Goal: Check status: Check status

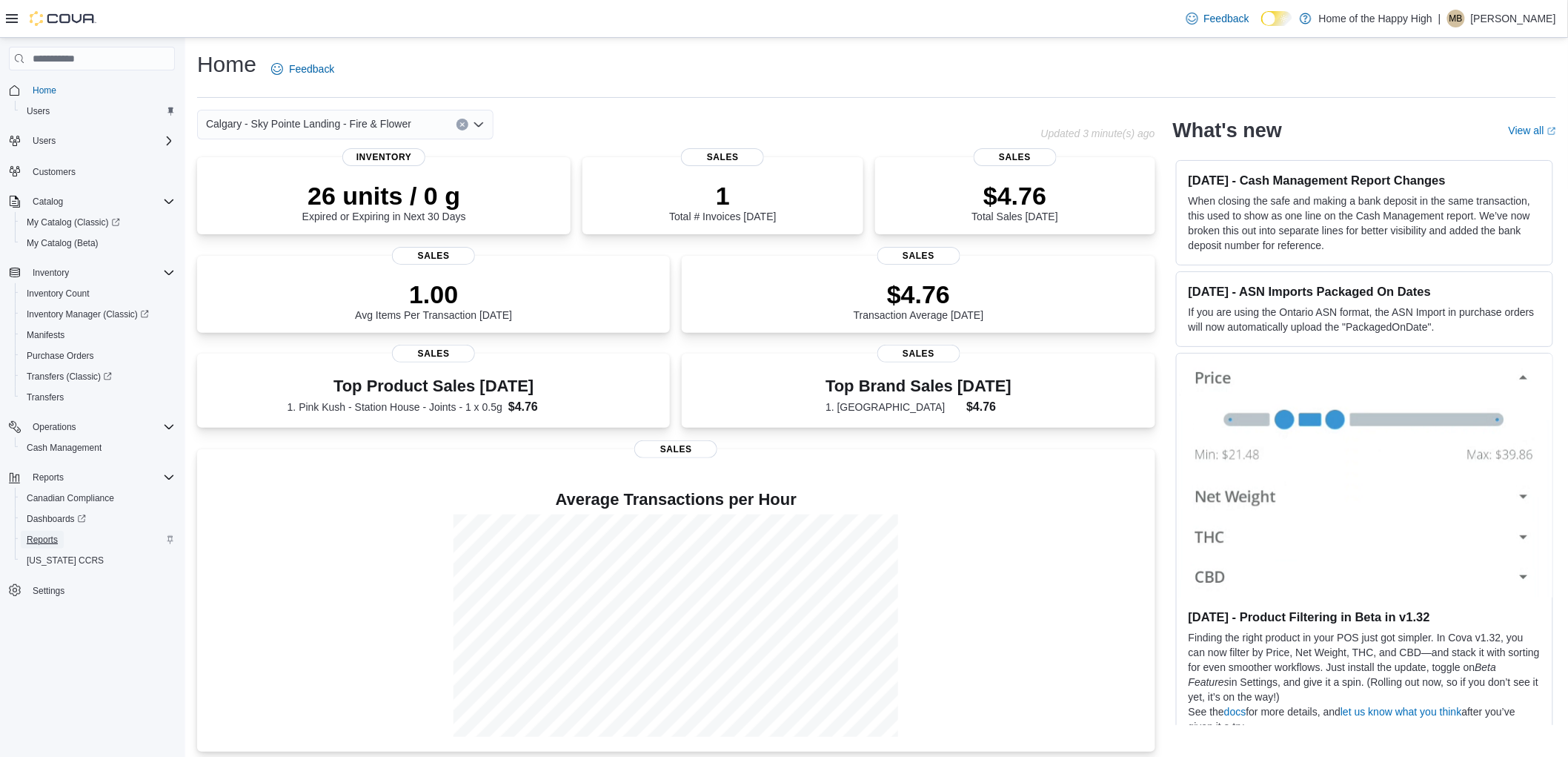
click at [33, 540] on span "Reports" at bounding box center [42, 540] width 31 height 12
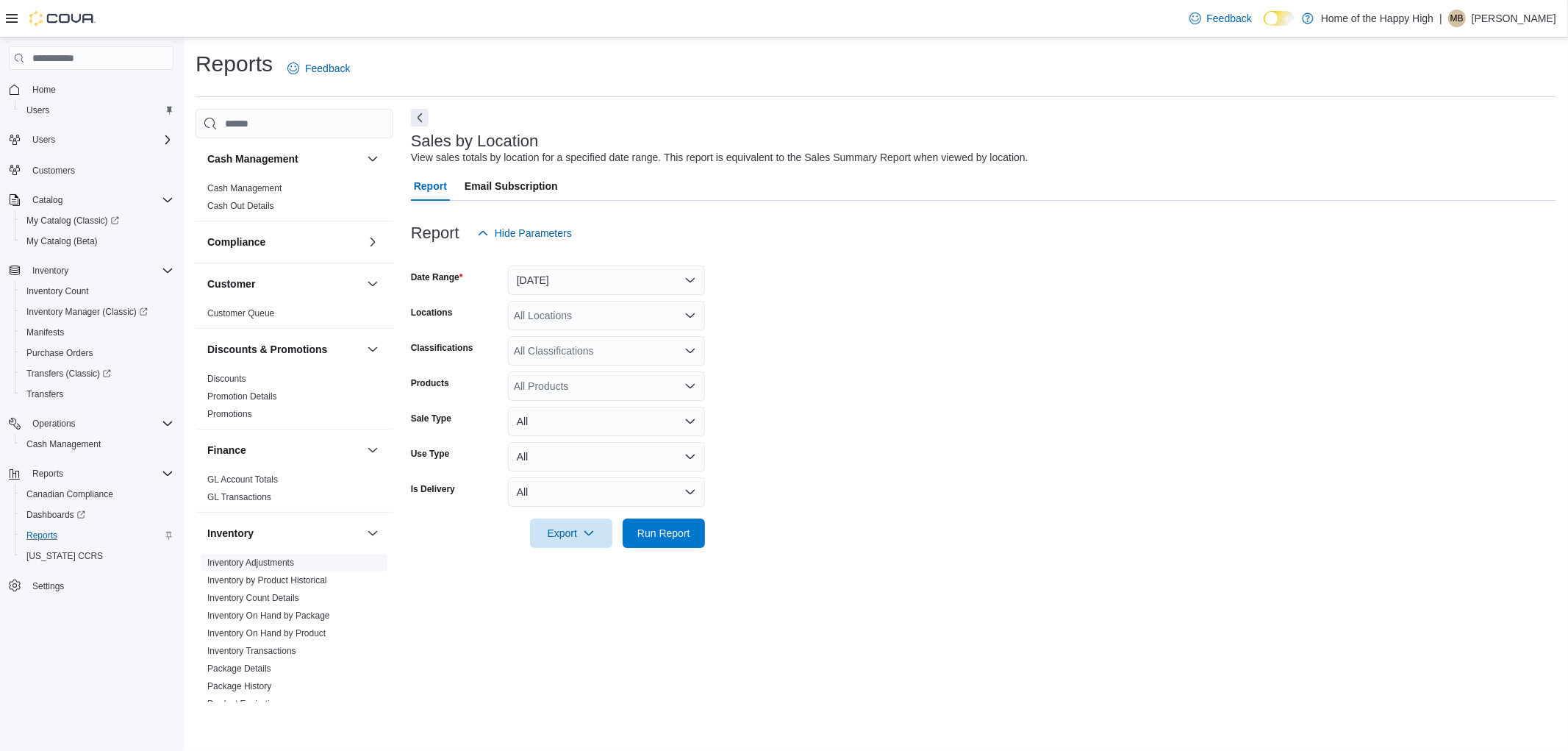
scroll to position [327, 0]
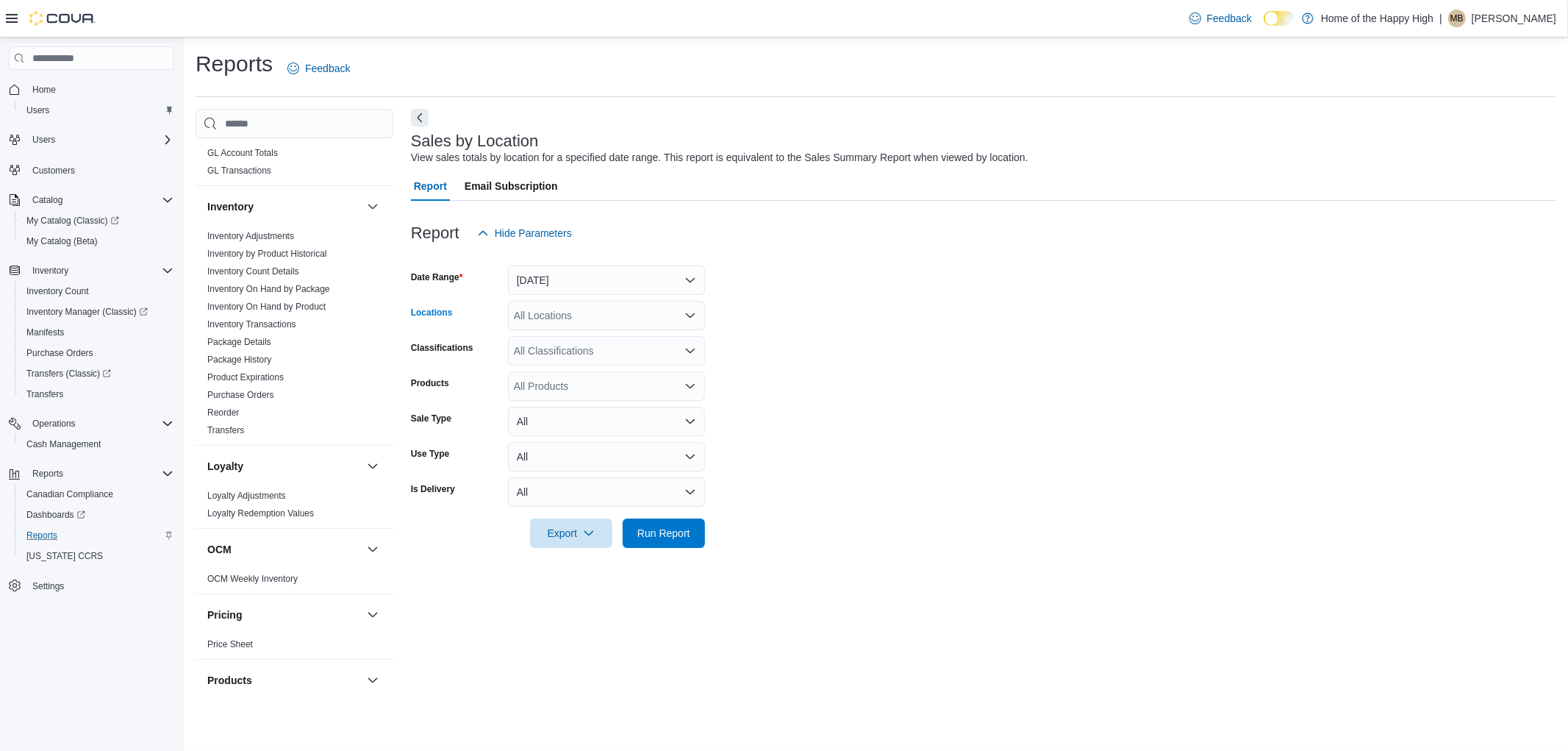
click at [595, 313] on div "All Locations" at bounding box center [606, 316] width 197 height 29
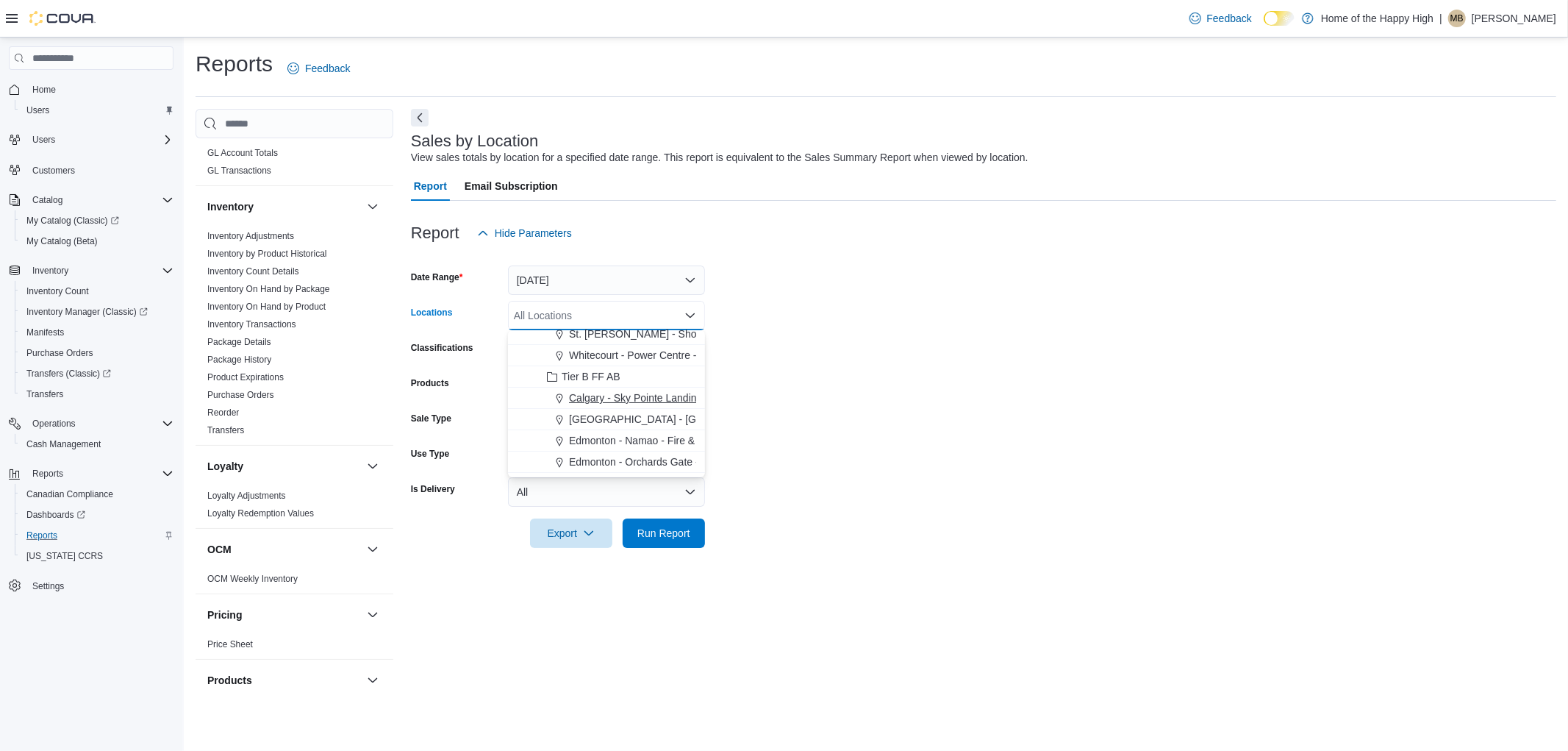
click at [619, 393] on span "Calgary - Sky Pointe Landing - Fire & Flower" at bounding box center [670, 398] width 204 height 15
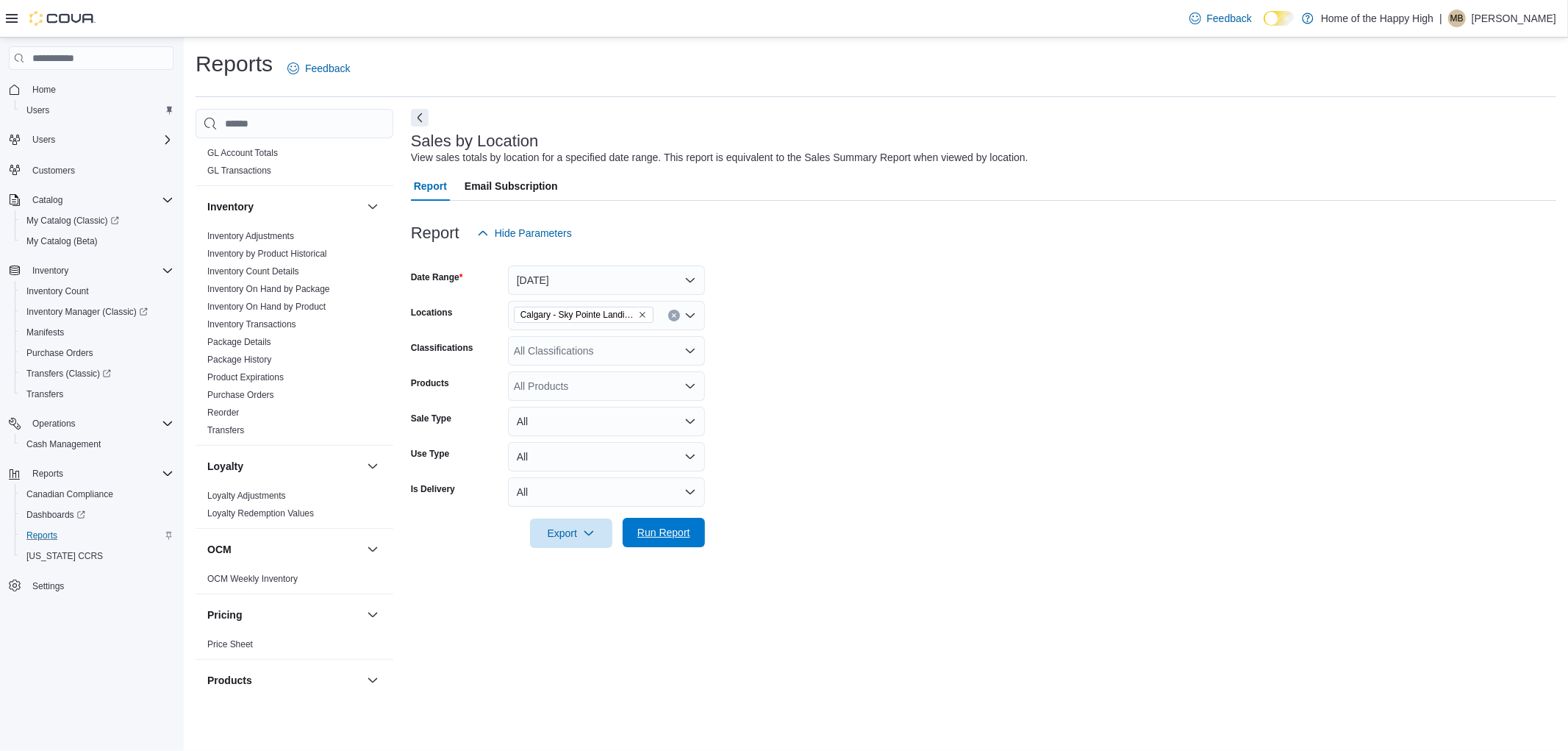
click at [644, 523] on span "Run Report" at bounding box center [664, 532] width 65 height 29
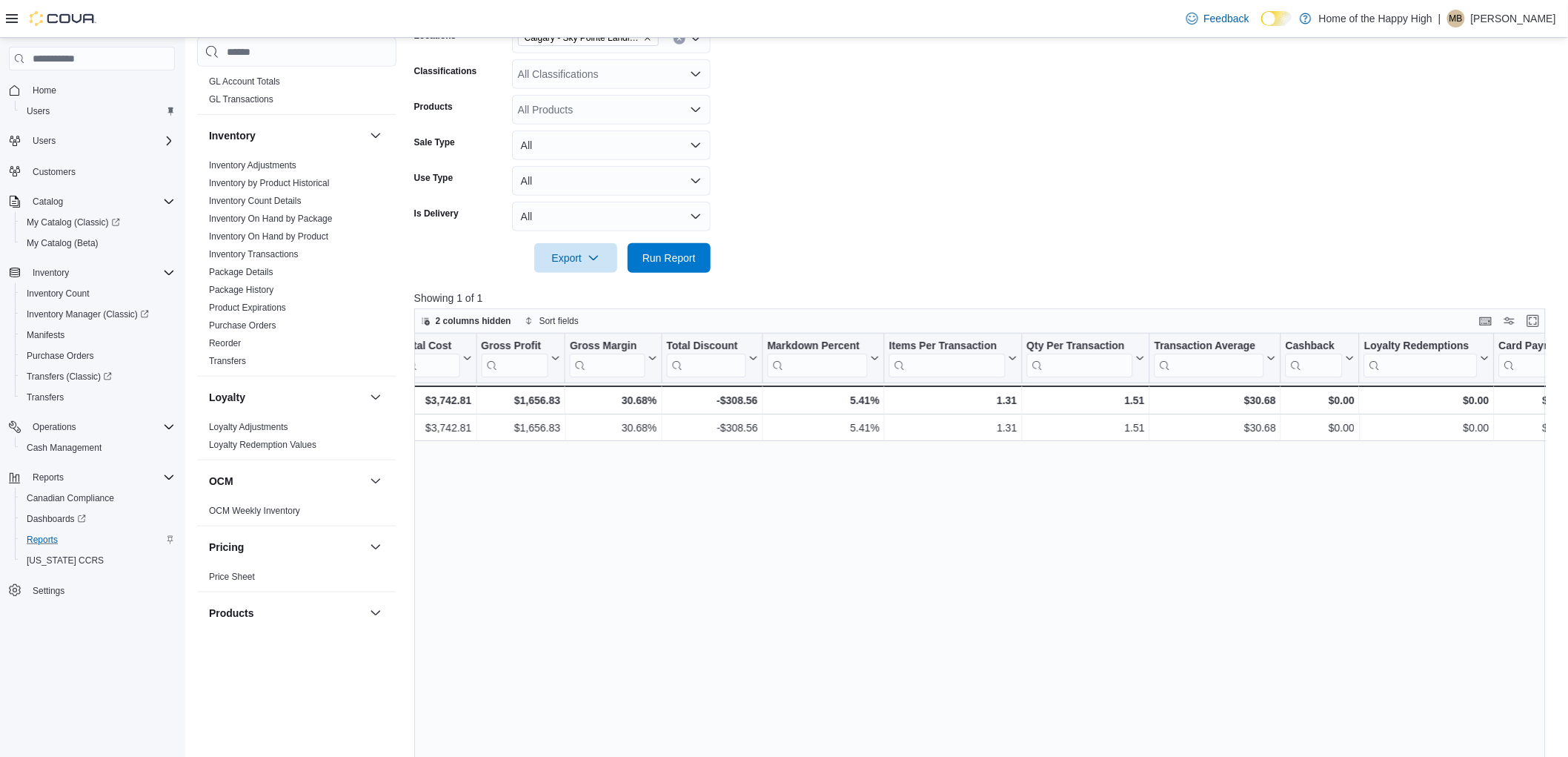
scroll to position [36, 0]
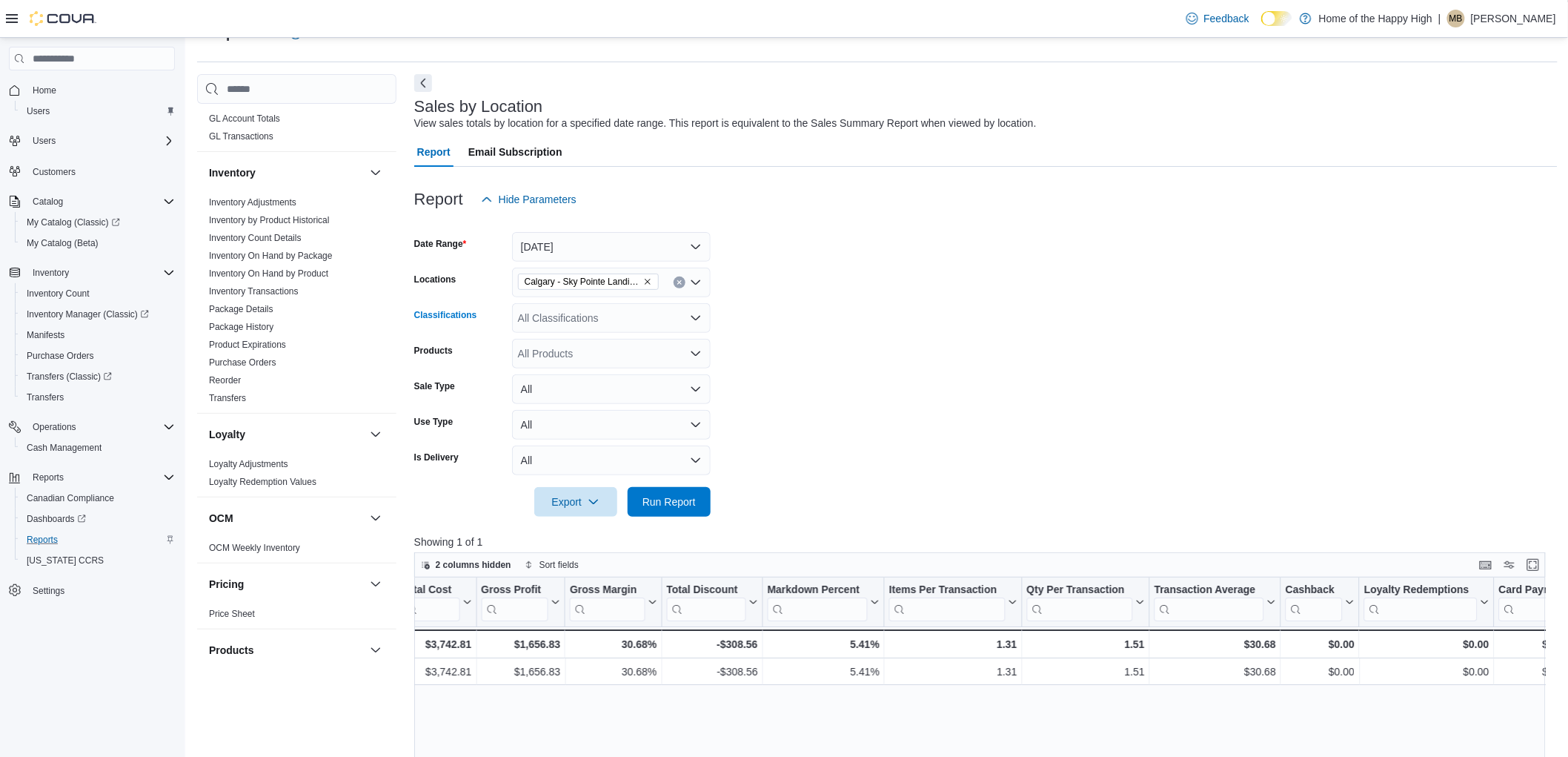
click at [566, 329] on div "All Classifications" at bounding box center [611, 318] width 199 height 30
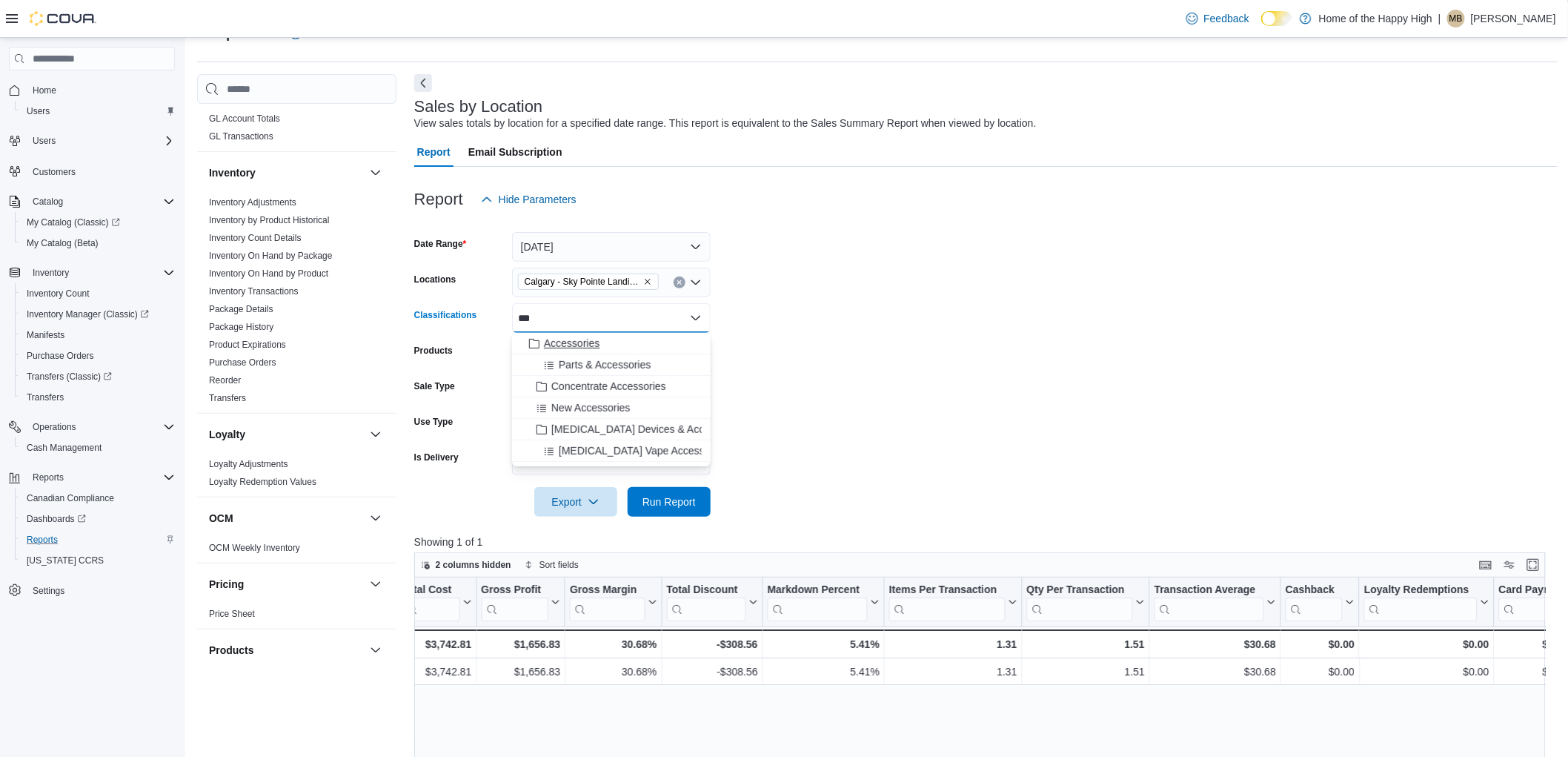
type input "***"
click at [595, 343] on span "Accessories" at bounding box center [571, 344] width 56 height 15
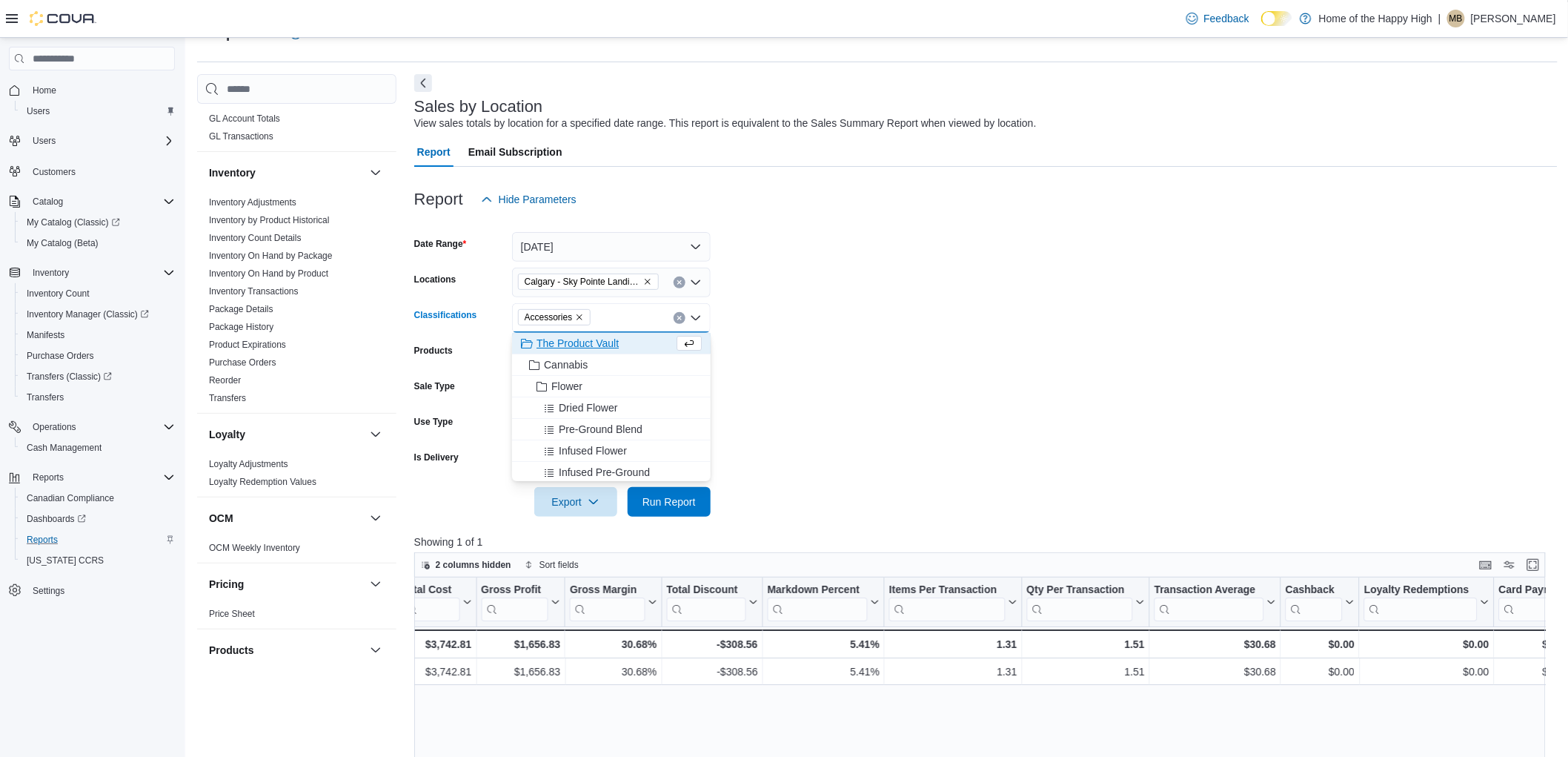
click at [678, 521] on div at bounding box center [985, 525] width 1143 height 18
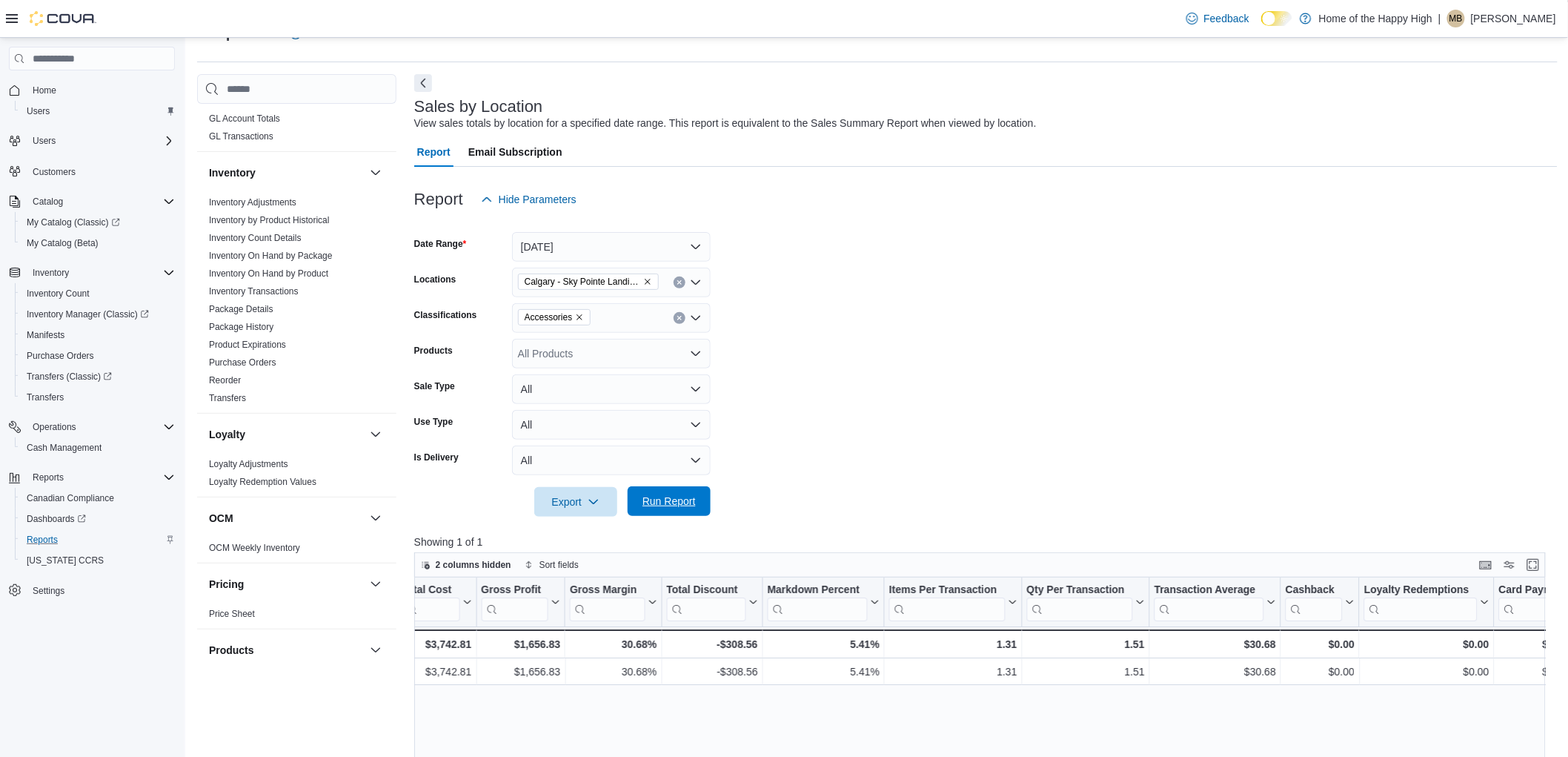
click at [676, 508] on span "Run Report" at bounding box center [669, 501] width 65 height 30
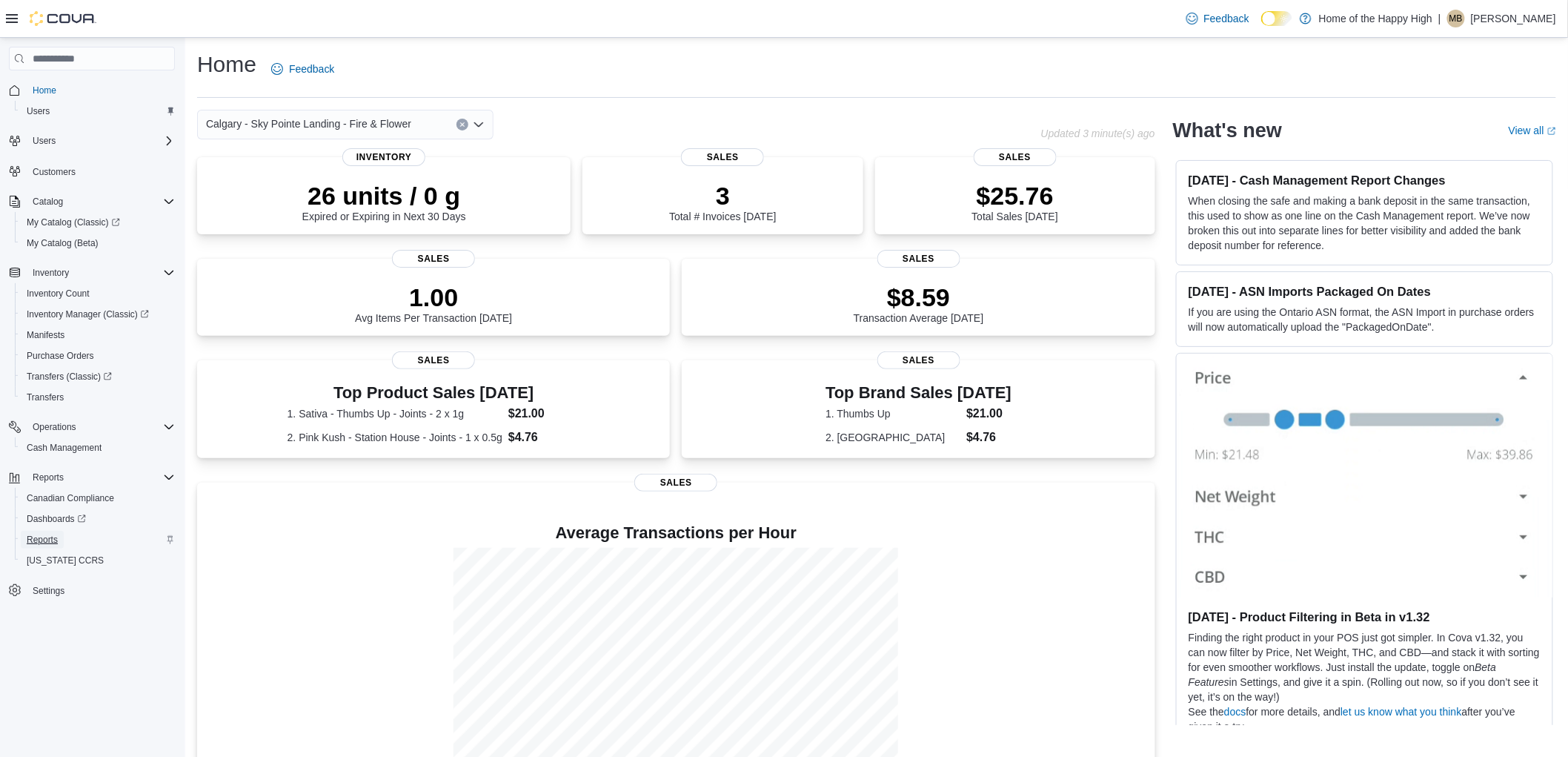
click at [58, 531] on link "Reports" at bounding box center [42, 540] width 43 height 18
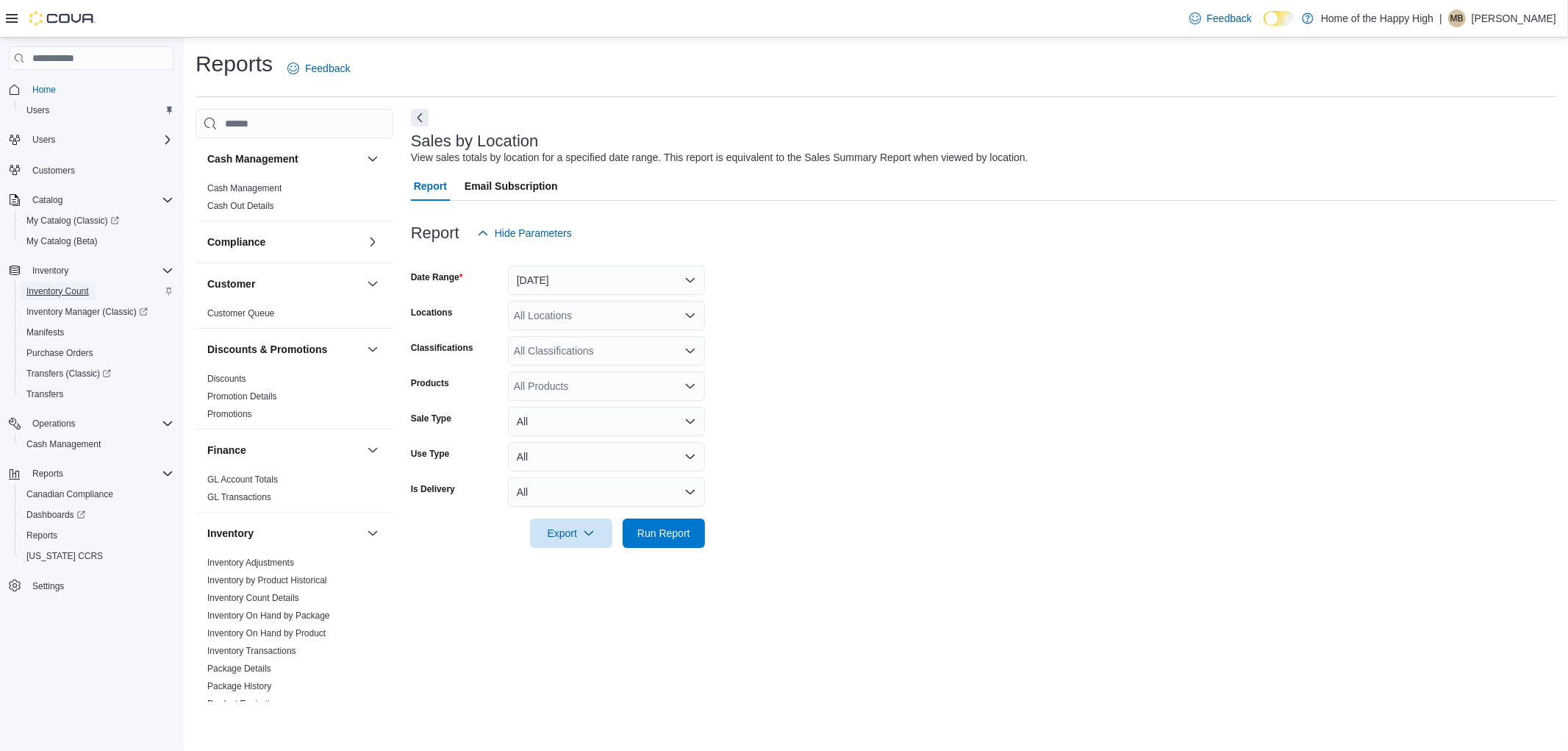
click at [50, 289] on span "Inventory Count" at bounding box center [57, 292] width 63 height 12
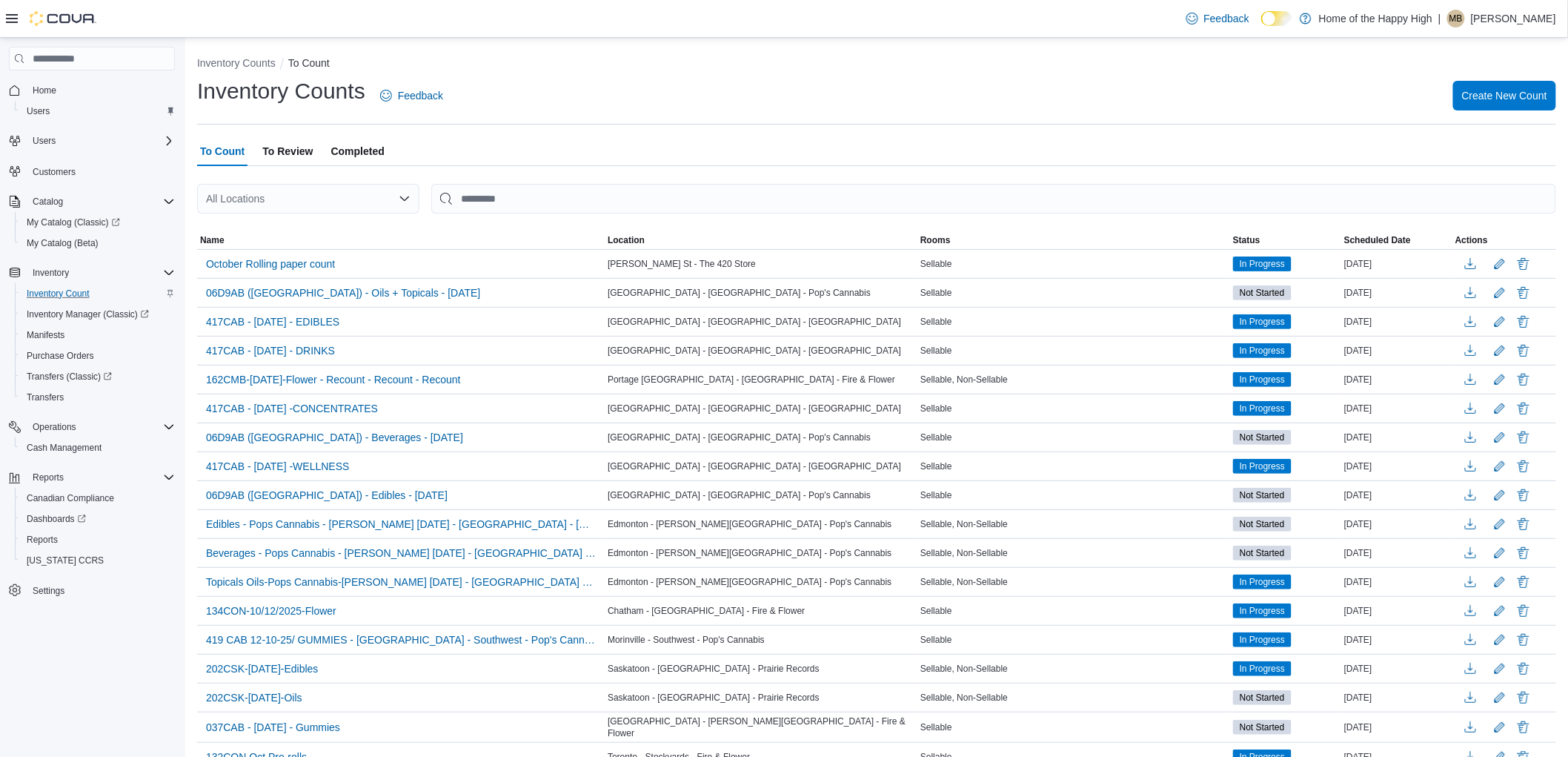
click at [370, 151] on span "Completed" at bounding box center [358, 151] width 53 height 30
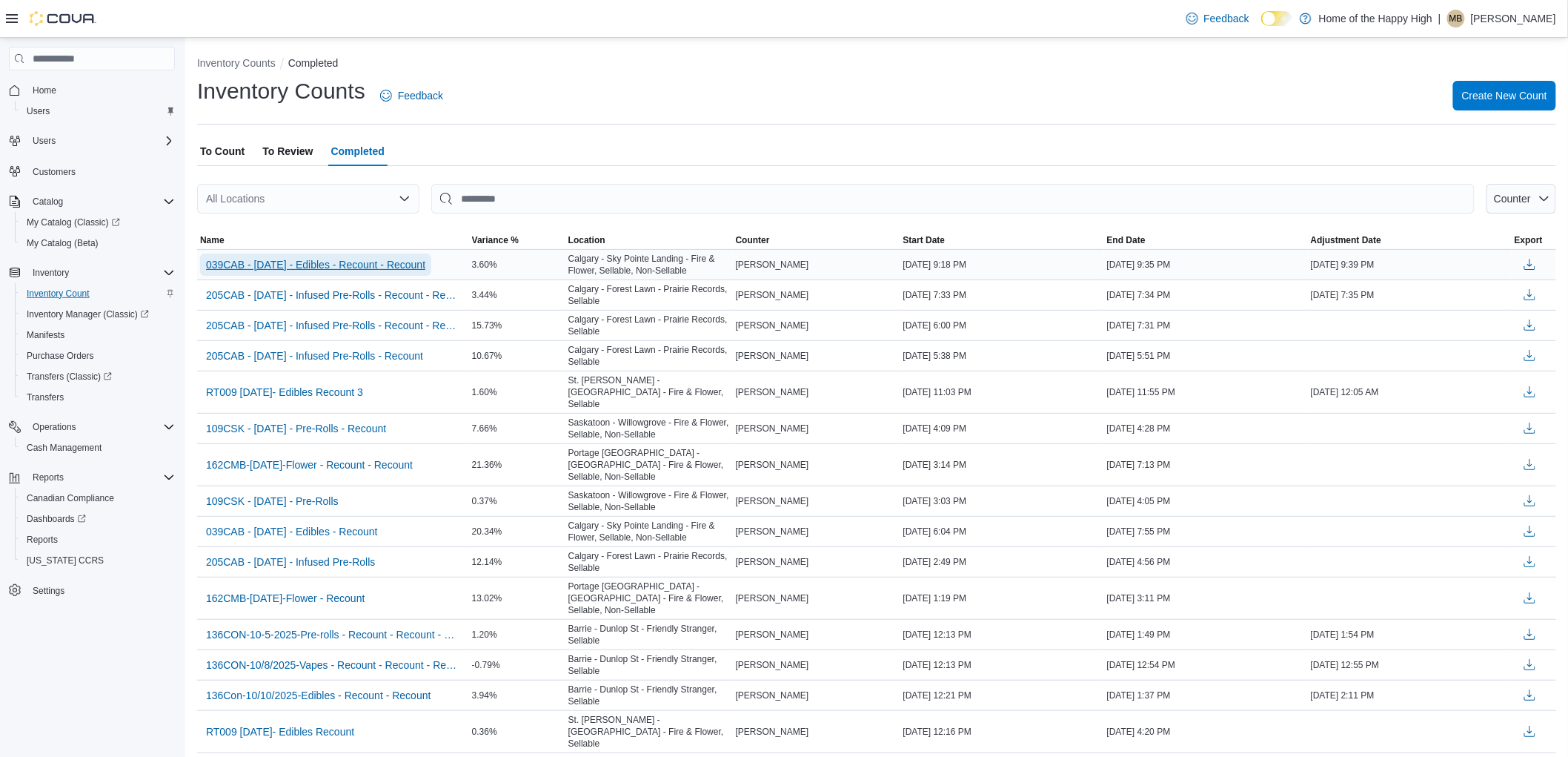
click at [400, 265] on span "039CAB - [DATE] - Edibles - Recount - Recount" at bounding box center [316, 265] width 220 height 15
